Goal: Use online tool/utility: Utilize a website feature to perform a specific function

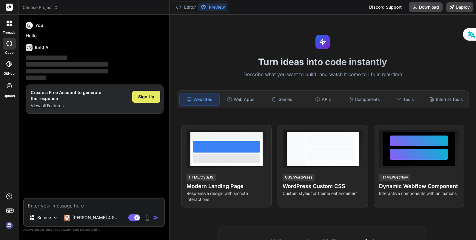
click at [142, 95] on span "Sign Up" at bounding box center [146, 97] width 16 height 6
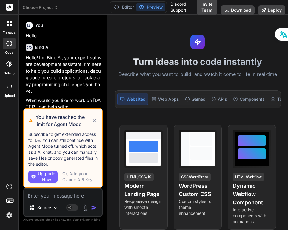
click at [80, 146] on p "Subscribe to get extended access to IDE. You can still continue with Agent Mode…" at bounding box center [62, 150] width 69 height 36
click at [6, 219] on img at bounding box center [9, 216] width 10 height 10
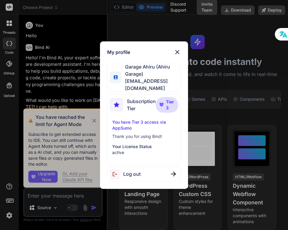
click at [7, 218] on div "My profile Garage Ahiru ([PERSON_NAME]) [EMAIL_ADDRESS][DOMAIN_NAME] Subscripti…" at bounding box center [144, 115] width 288 height 230
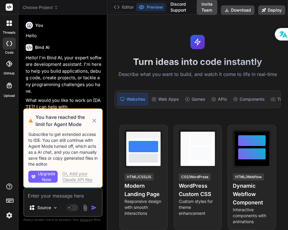
click at [7, 217] on img at bounding box center [9, 216] width 10 height 10
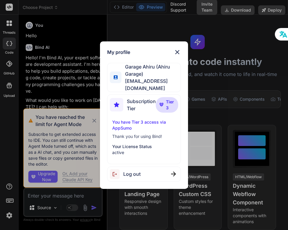
click at [149, 134] on p "Thank you for using Bind!" at bounding box center [144, 137] width 64 height 6
click at [134, 119] on p "You have Tier 3 access via AppSumo" at bounding box center [144, 125] width 64 height 12
drag, startPoint x: 162, startPoint y: 109, endPoint x: 150, endPoint y: 98, distance: 16.3
click at [162, 109] on p "Tier 3" at bounding box center [167, 105] width 22 height 16
click at [126, 87] on span "[EMAIL_ADDRESS][DOMAIN_NAME]" at bounding box center [150, 85] width 59 height 14
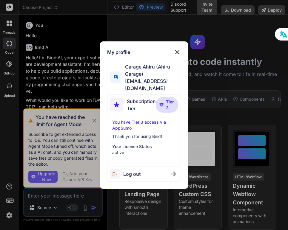
click at [117, 73] on div at bounding box center [116, 78] width 12 height 12
click at [173, 55] on div "My profile" at bounding box center [144, 52] width 74 height 7
click at [175, 56] on img at bounding box center [177, 52] width 7 height 7
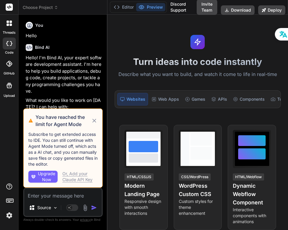
drag, startPoint x: 145, startPoint y: 21, endPoint x: 132, endPoint y: 12, distance: 15.2
click at [146, 21] on div "Turn ideas into code instantly Describe what you want to build, and watch it co…" at bounding box center [197, 123] width 181 height 216
click at [124, 7] on button "Editor" at bounding box center [123, 7] width 25 height 8
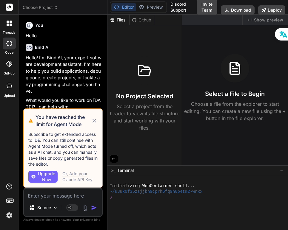
click at [93, 122] on icon at bounding box center [94, 120] width 7 height 7
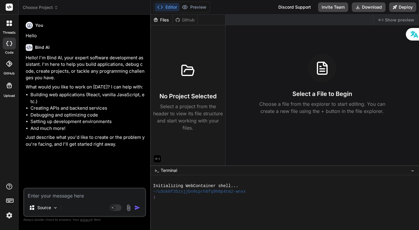
type textarea "x"
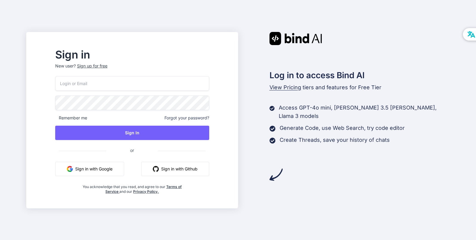
click at [124, 167] on button "Sign in with Google" at bounding box center [89, 169] width 69 height 14
